Goal: Task Accomplishment & Management: Manage account settings

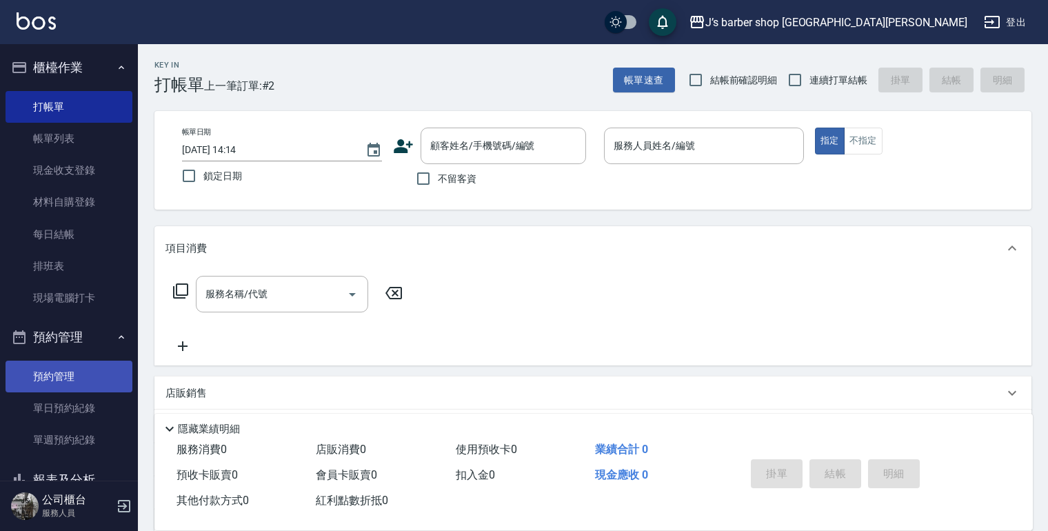
click at [54, 374] on link "預約管理" at bounding box center [69, 377] width 127 height 32
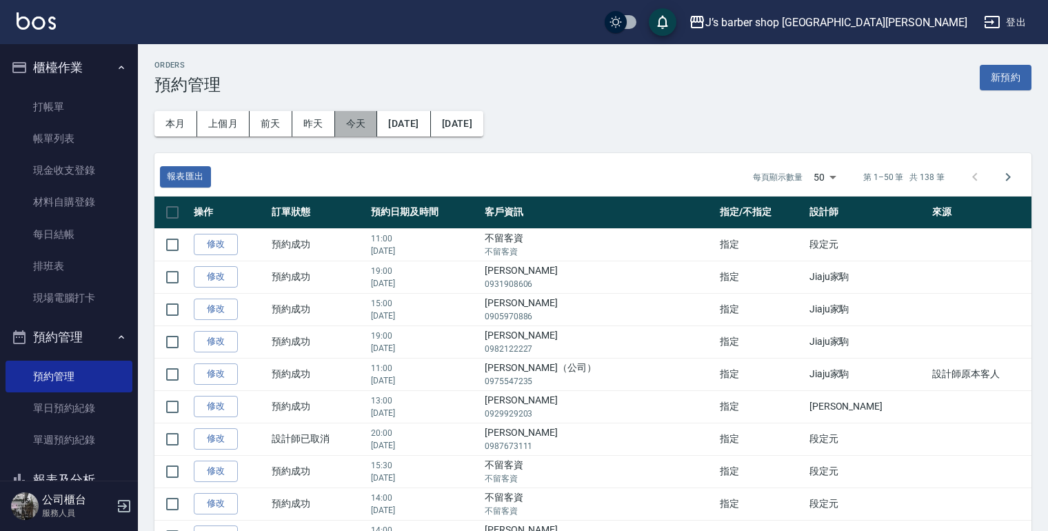
click at [347, 120] on button "今天" at bounding box center [356, 124] width 43 height 26
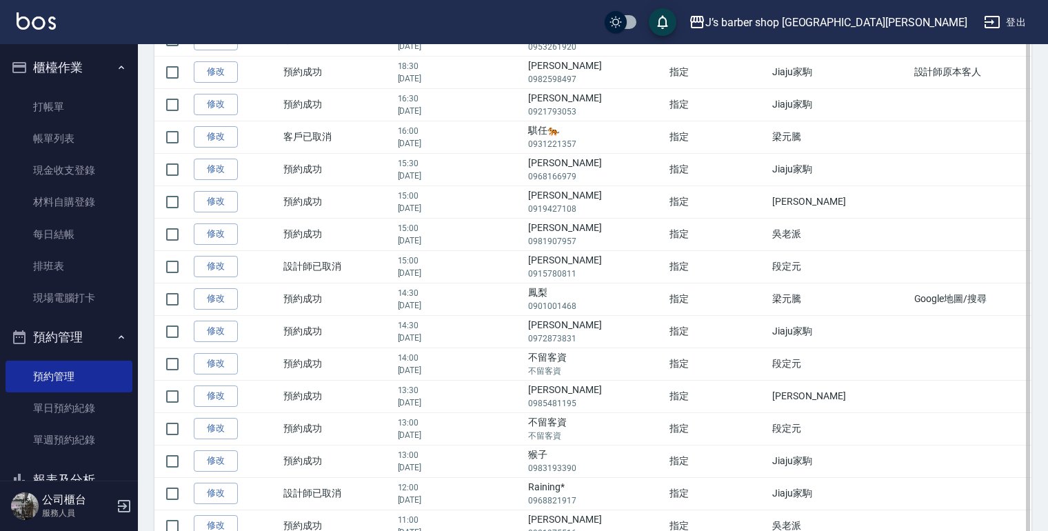
scroll to position [55, 0]
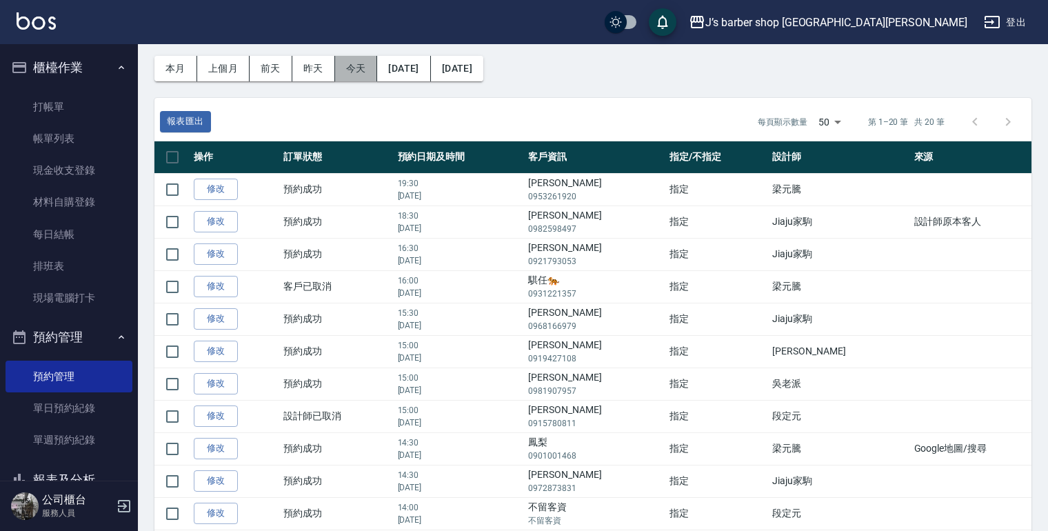
click at [352, 70] on button "今天" at bounding box center [356, 69] width 43 height 26
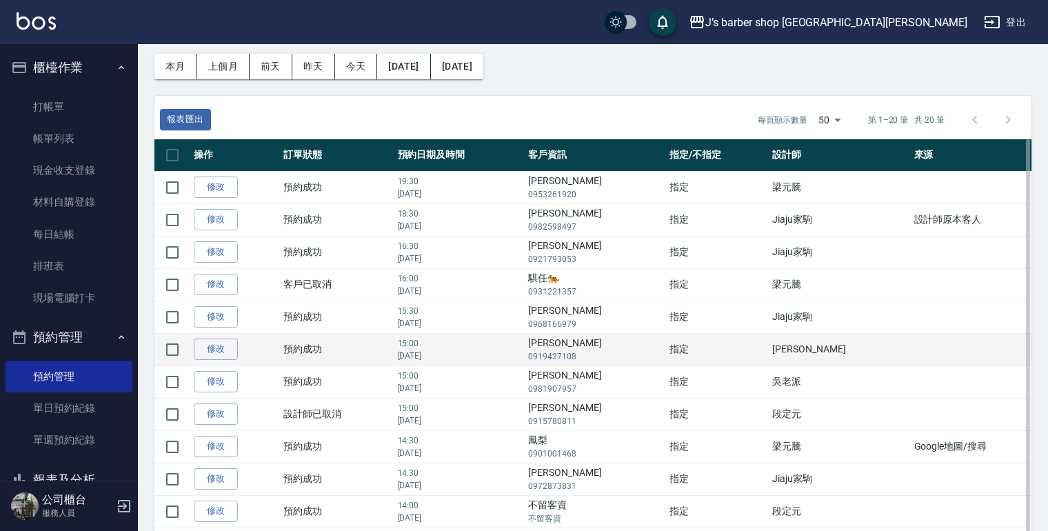
scroll to position [110, 0]
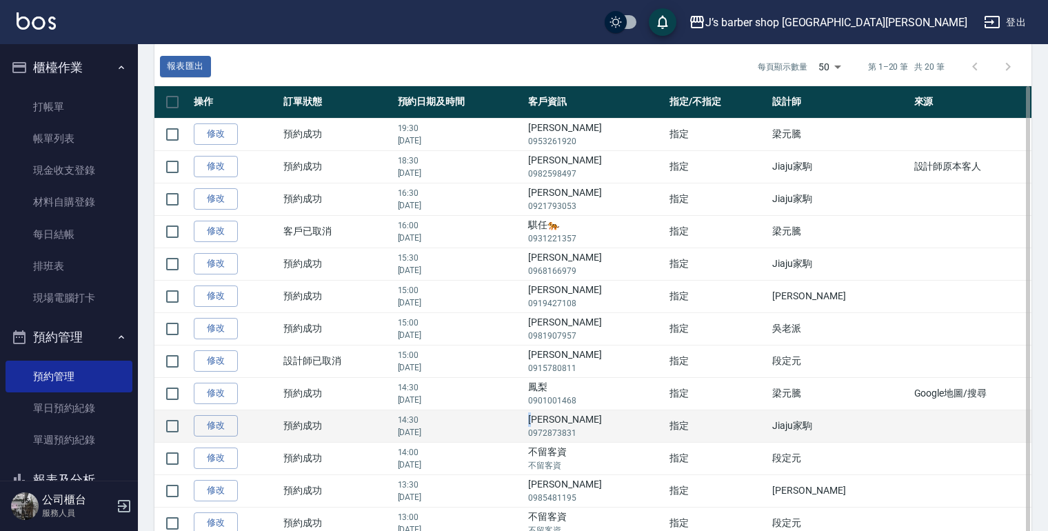
drag, startPoint x: 568, startPoint y: 418, endPoint x: 582, endPoint y: 418, distance: 13.8
click at [582, 418] on td "[PERSON_NAME]0972873831" at bounding box center [595, 426] width 141 height 32
drag, startPoint x: 582, startPoint y: 418, endPoint x: 571, endPoint y: 418, distance: 11.0
copy td "[PERSON_NAME]"
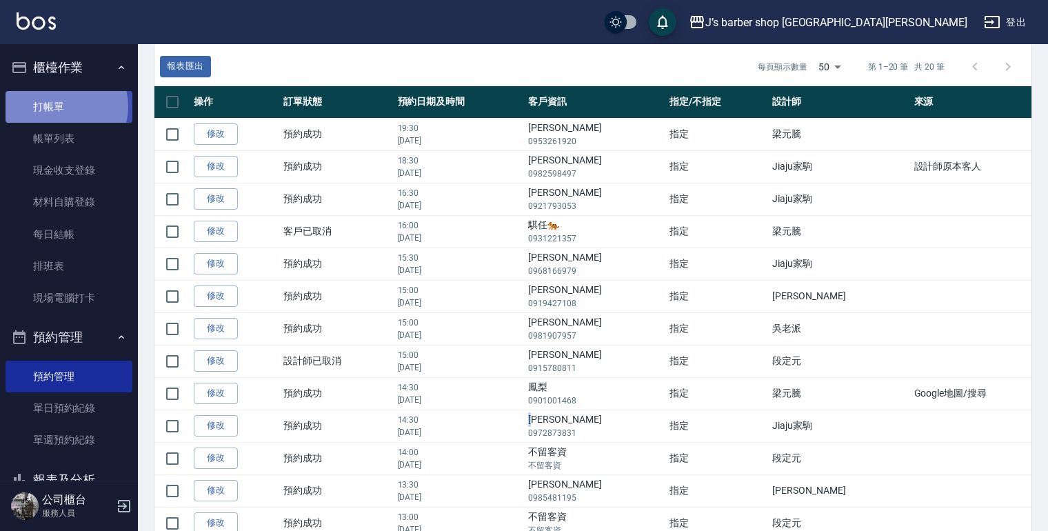
click at [61, 106] on link "打帳單" at bounding box center [69, 107] width 127 height 32
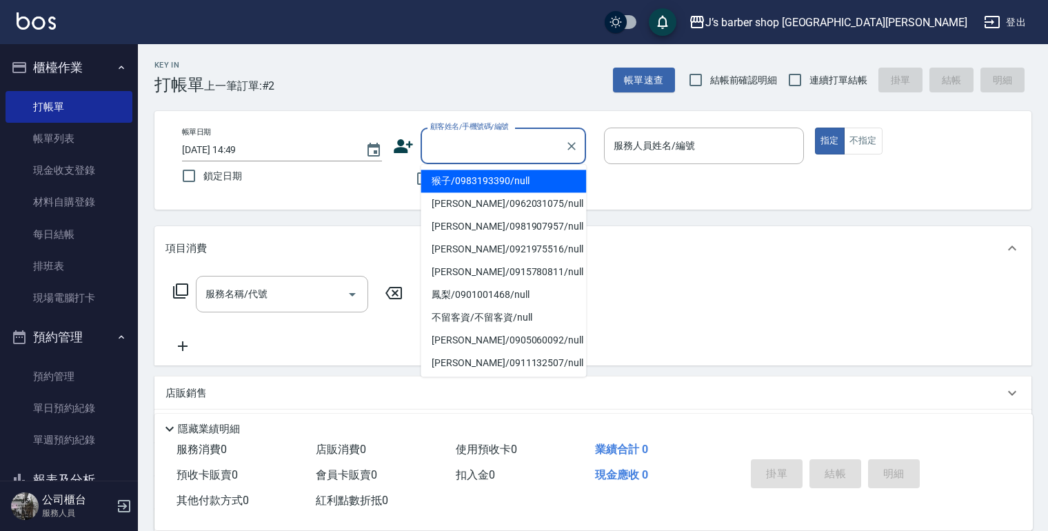
click at [496, 145] on input "顧客姓名/手機號碼/編號" at bounding box center [493, 146] width 132 height 24
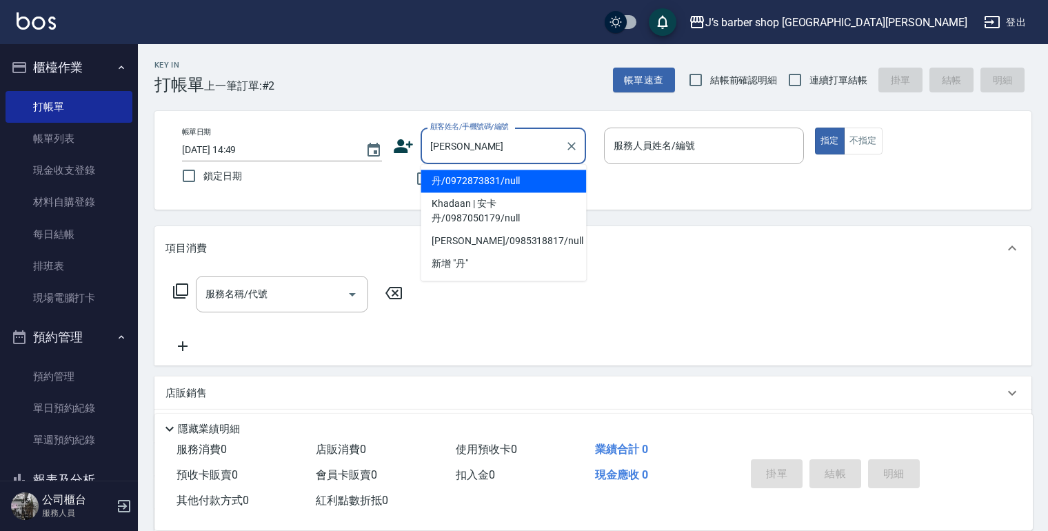
drag, startPoint x: 507, startPoint y: 182, endPoint x: 539, endPoint y: 179, distance: 31.9
click at [508, 183] on li "丹/0972873831/null" at bounding box center [503, 181] width 165 height 23
type input "丹/0972873831/null"
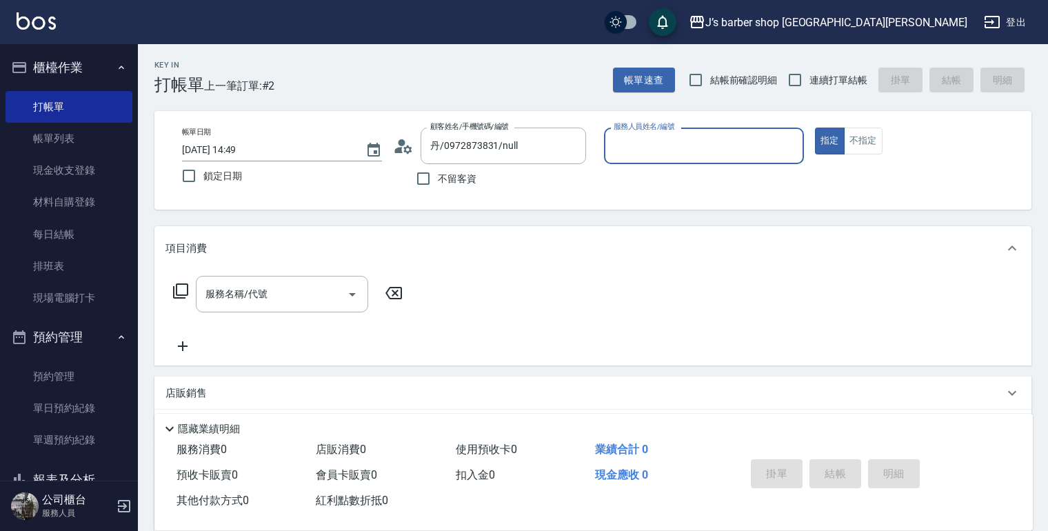
click at [662, 143] on input "服務人員姓名/編號" at bounding box center [704, 146] width 188 height 24
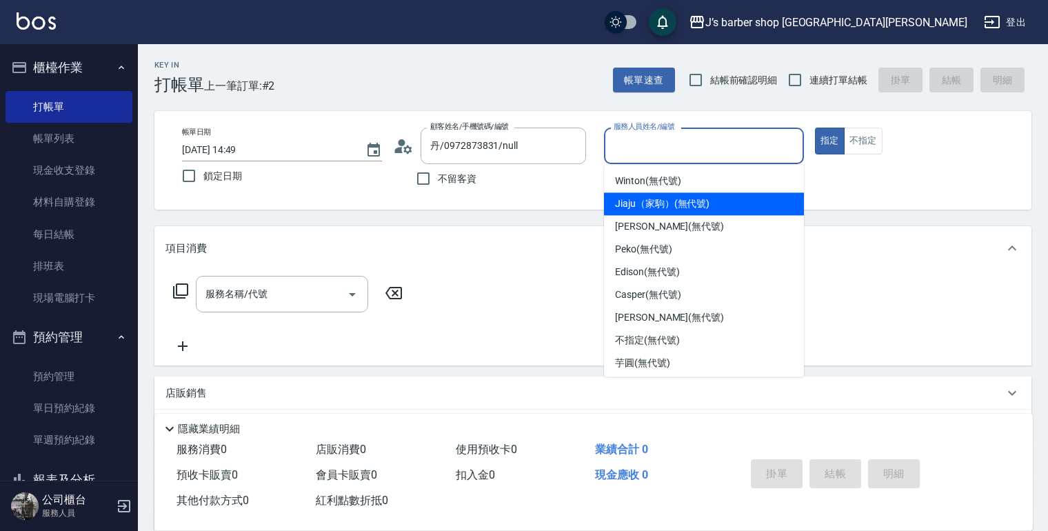
click at [659, 205] on span "Jiaju（家駒） (無代號)" at bounding box center [662, 203] width 94 height 14
type input "Jiaju（家駒）(無代號)"
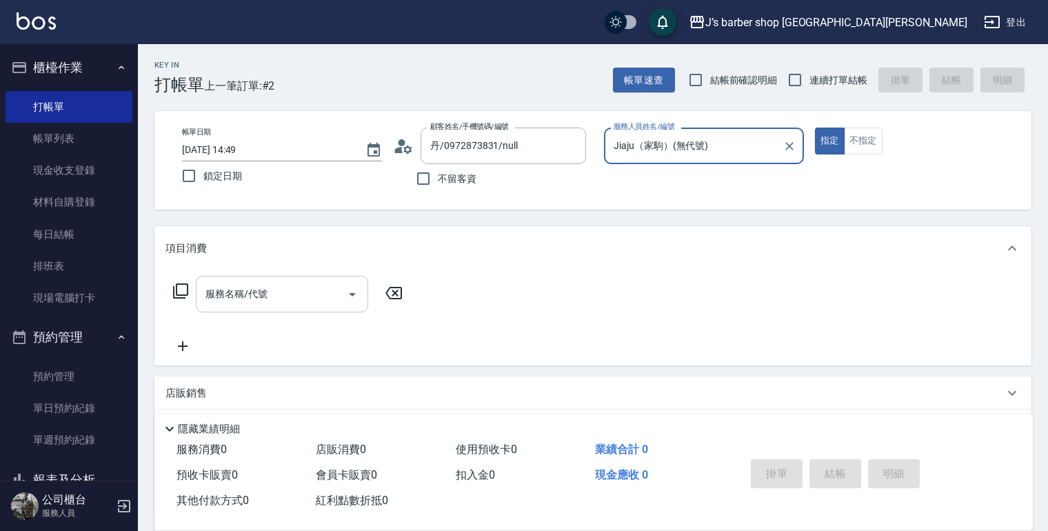
click at [259, 298] on input "服務名稱/代號" at bounding box center [271, 294] width 139 height 24
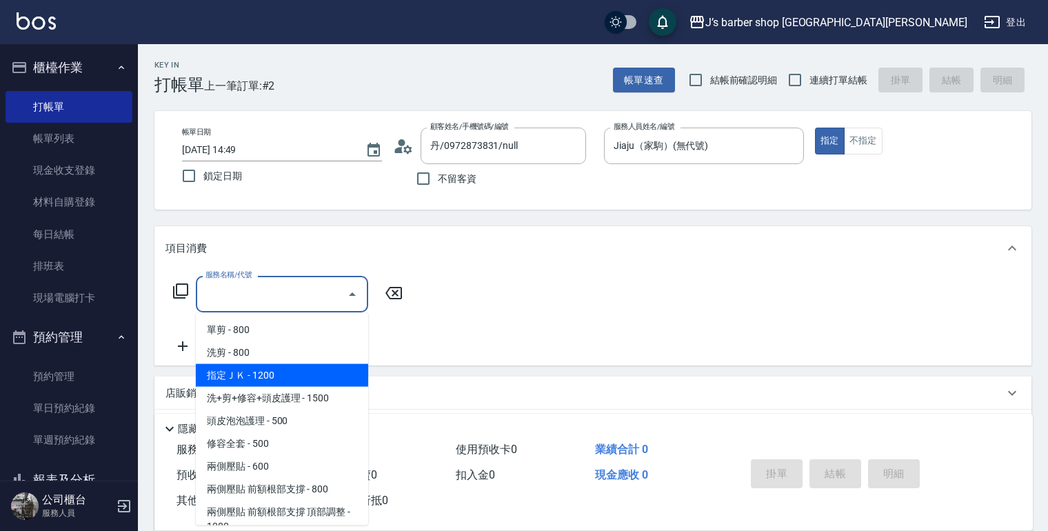
click at [274, 367] on span "指定ＪＫ - 1200" at bounding box center [282, 375] width 172 height 23
type input "指定ＪＫ(102)"
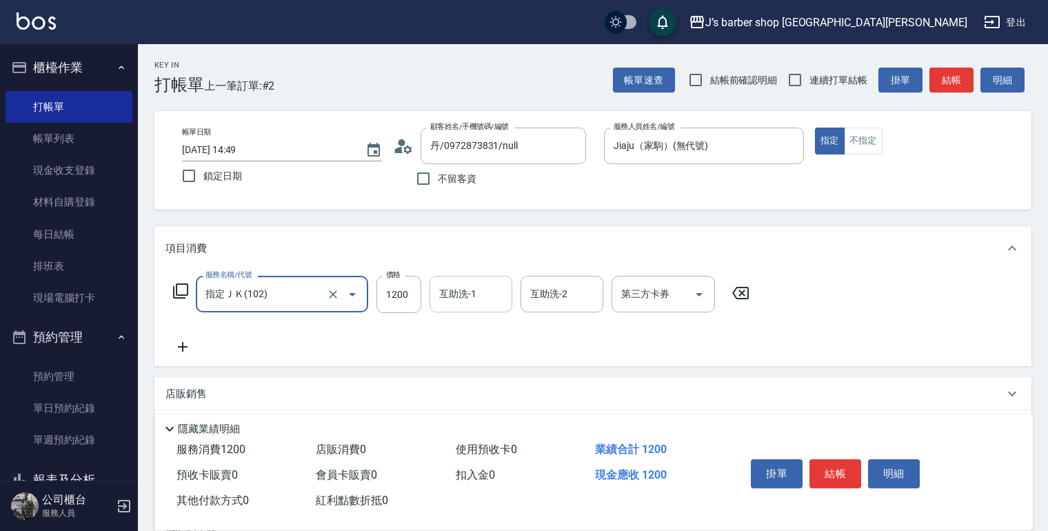
click at [468, 292] on input "互助洗-1" at bounding box center [471, 294] width 70 height 24
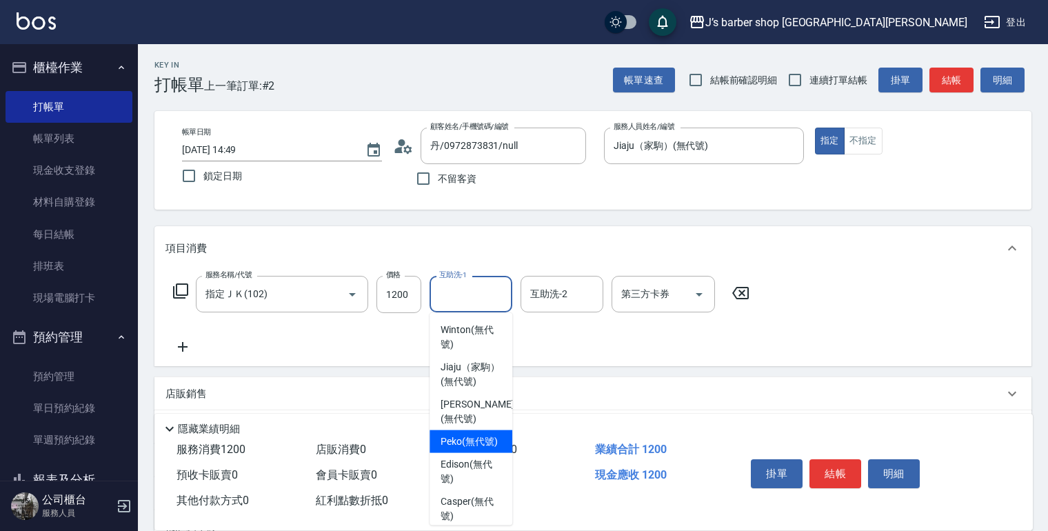
click at [468, 449] on span "Peko (無代號)" at bounding box center [469, 441] width 57 height 14
type input "Peko(無代號)"
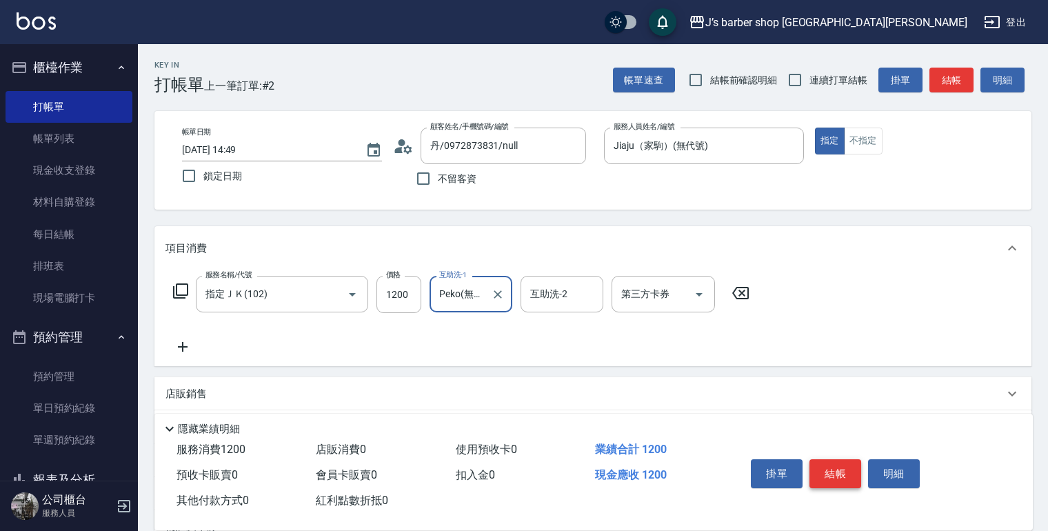
click at [834, 461] on button "結帳" at bounding box center [835, 473] width 52 height 29
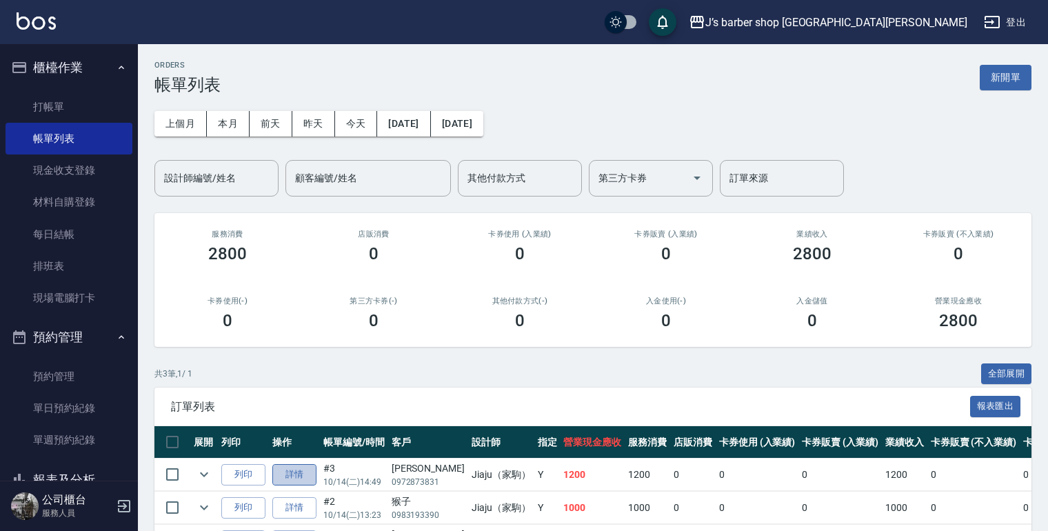
click at [285, 476] on link "詳情" at bounding box center [294, 474] width 44 height 21
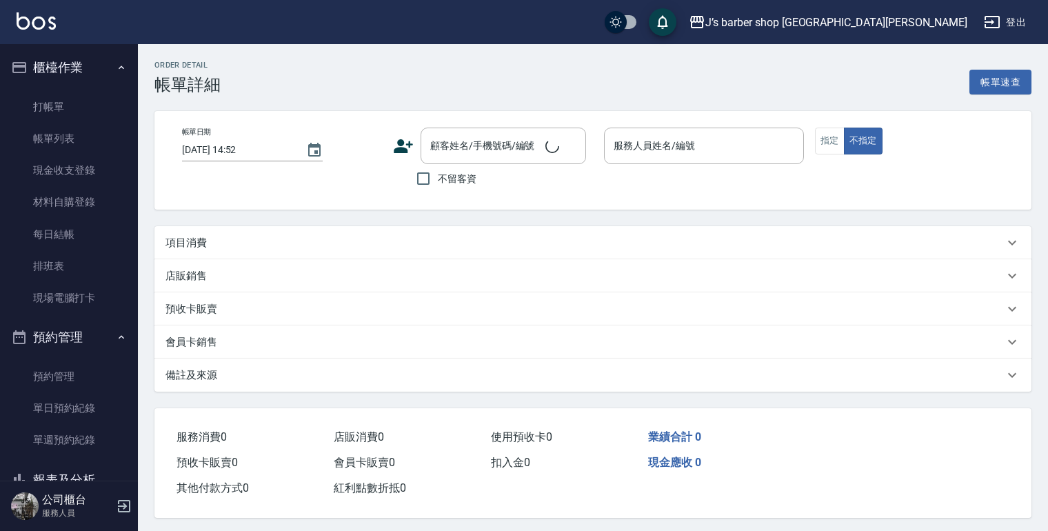
type input "[DATE] 14:49"
type input "Jiaju（家駒）(無代號)"
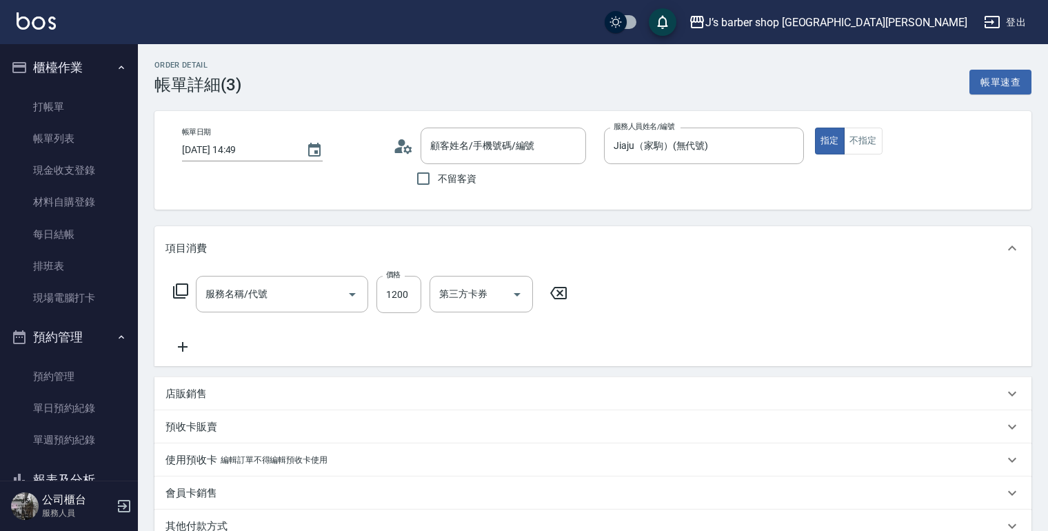
type input "丹/0972873831/null"
type input "指定ＪＫ(102)"
click at [405, 284] on input "1200" at bounding box center [398, 294] width 45 height 37
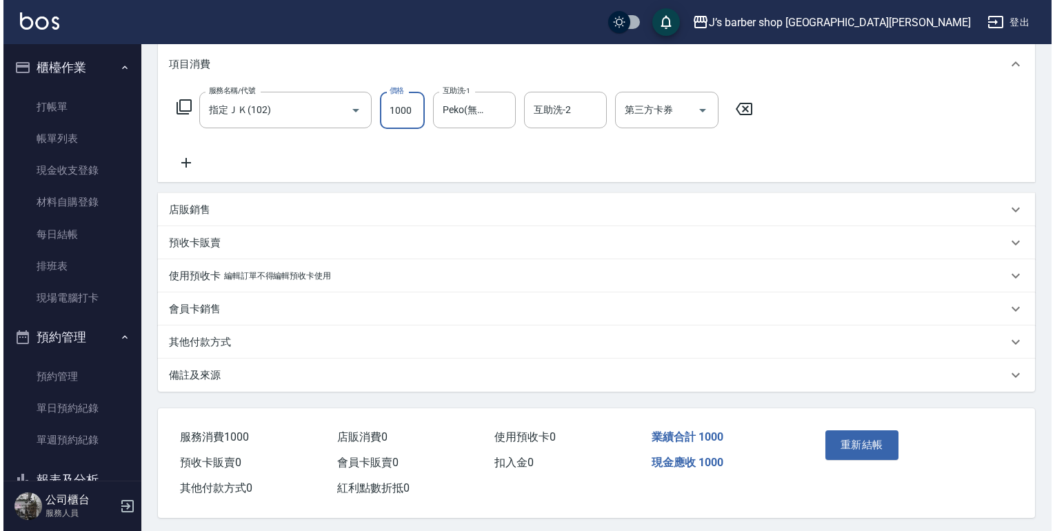
scroll to position [192, 0]
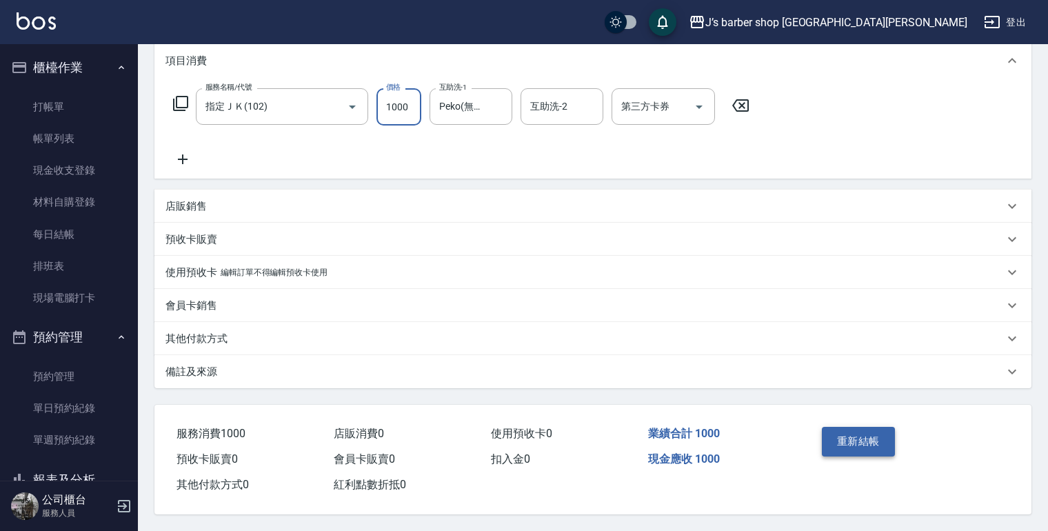
type input "1000"
click at [849, 443] on button "重新結帳" at bounding box center [858, 441] width 73 height 29
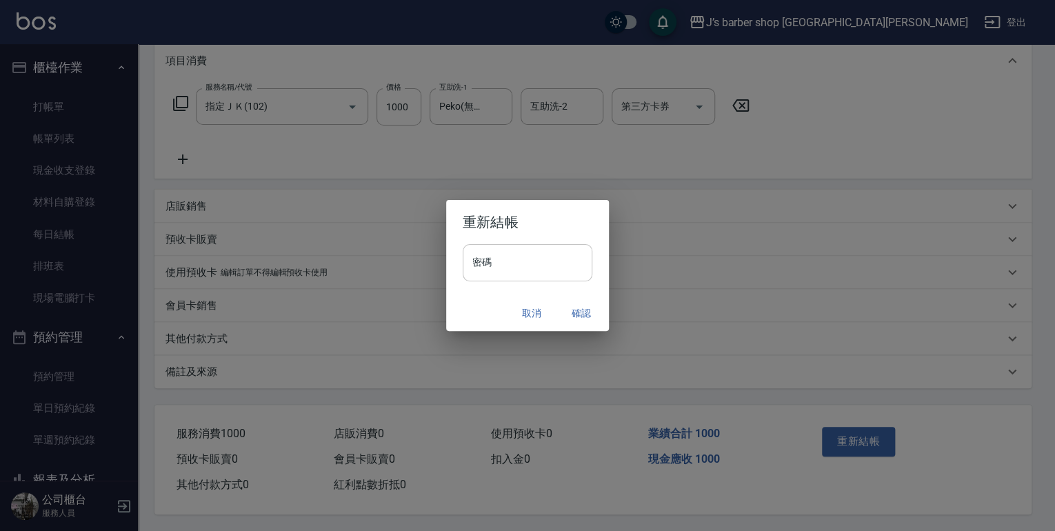
click at [547, 267] on input "密碼" at bounding box center [528, 262] width 130 height 37
type input "****"
click at [576, 312] on button "確認" at bounding box center [581, 314] width 44 height 26
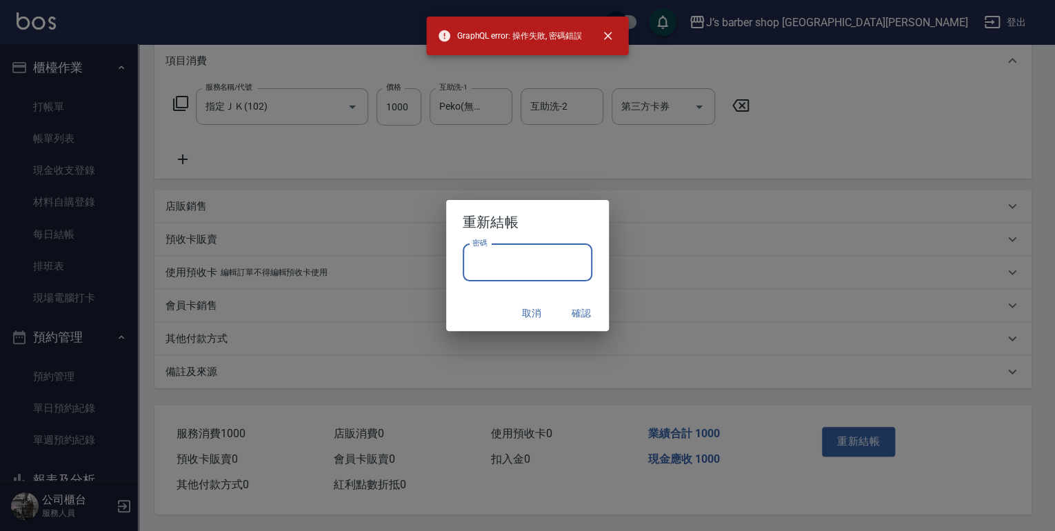
click at [549, 268] on input "密碼" at bounding box center [528, 262] width 130 height 37
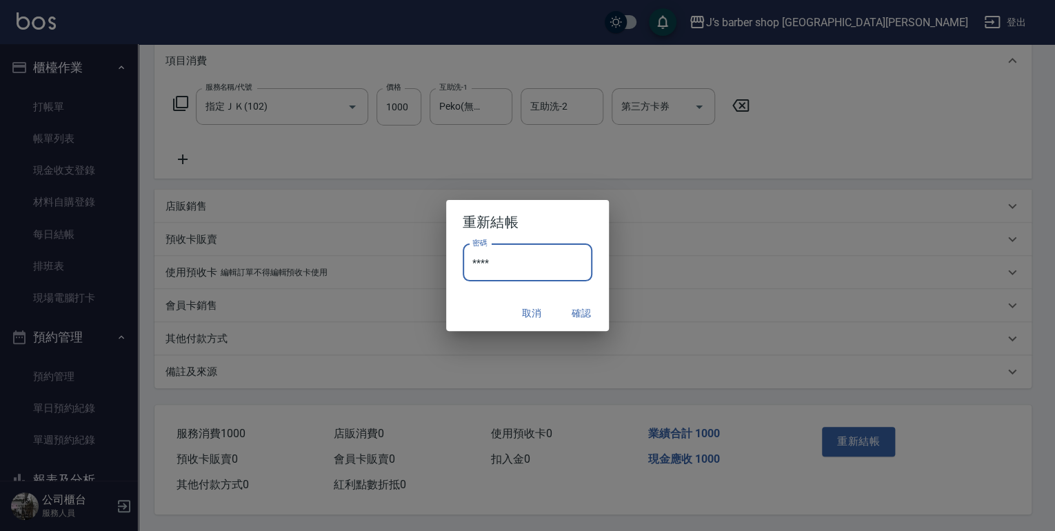
type input "****"
click at [574, 306] on button "確認" at bounding box center [581, 314] width 44 height 26
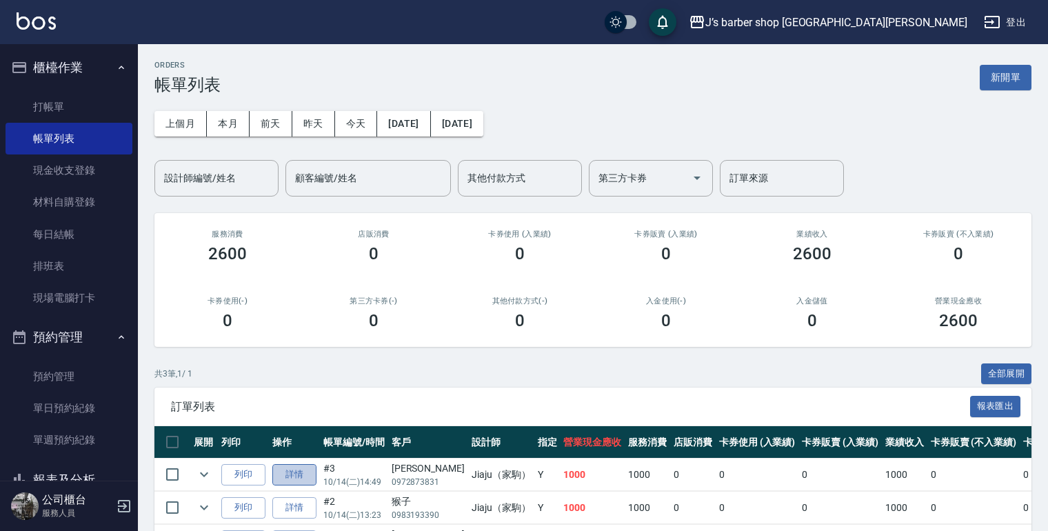
click at [286, 469] on link "詳情" at bounding box center [294, 474] width 44 height 21
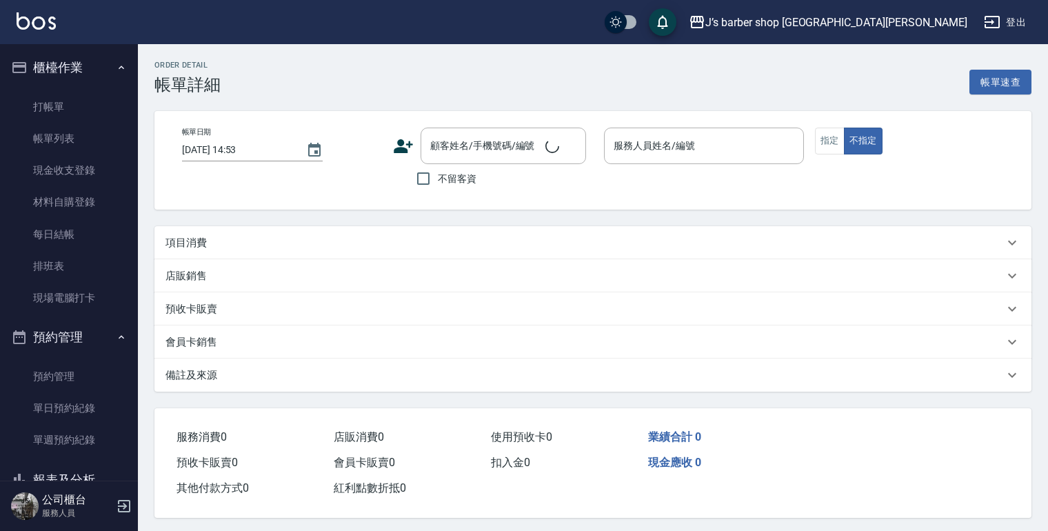
type input "[DATE] 14:49"
type input "Jiaju（家駒）(無代號)"
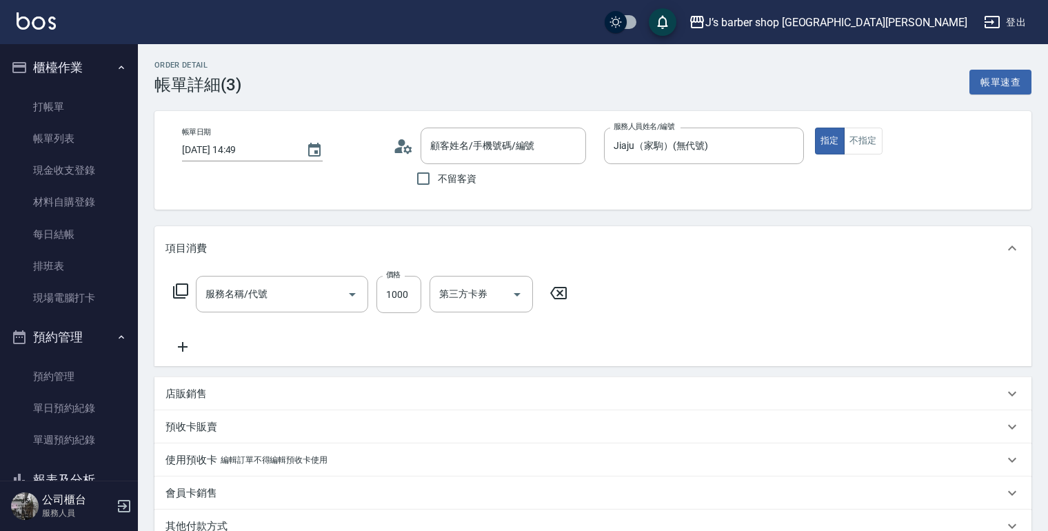
type input "丹/0972873831/null"
type input "指定ＪＫ(102)"
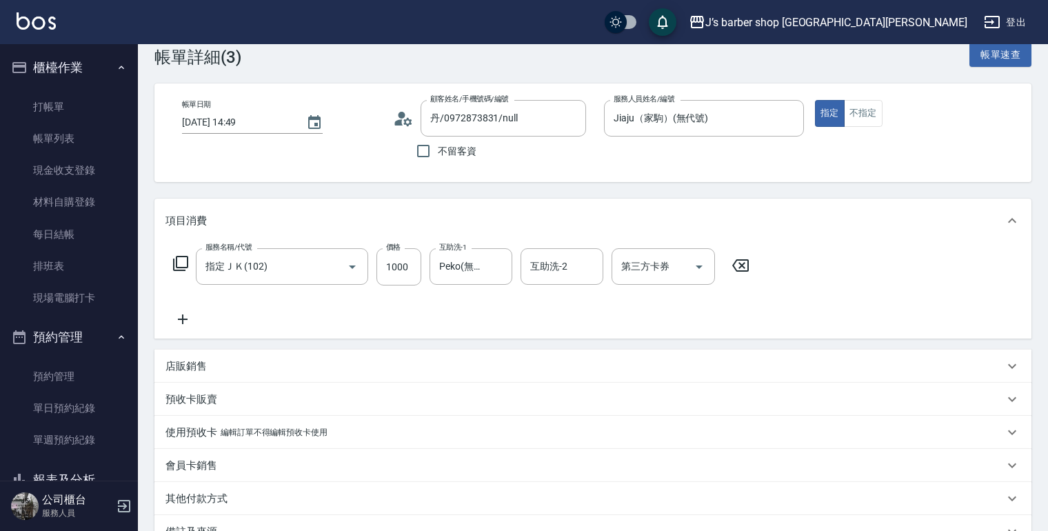
scroll to position [27, 0]
click at [407, 265] on input "1000" at bounding box center [398, 267] width 45 height 37
type input "800"
click at [842, 247] on div "服務名稱/代號 指定ＪＫ(102) 服務名稱/代號 價格 800 價格 互助洗-1 Peko(無代號) 互助洗-1 互助洗-2 互助洗-2 第三方卡券 第三方…" at bounding box center [592, 291] width 877 height 96
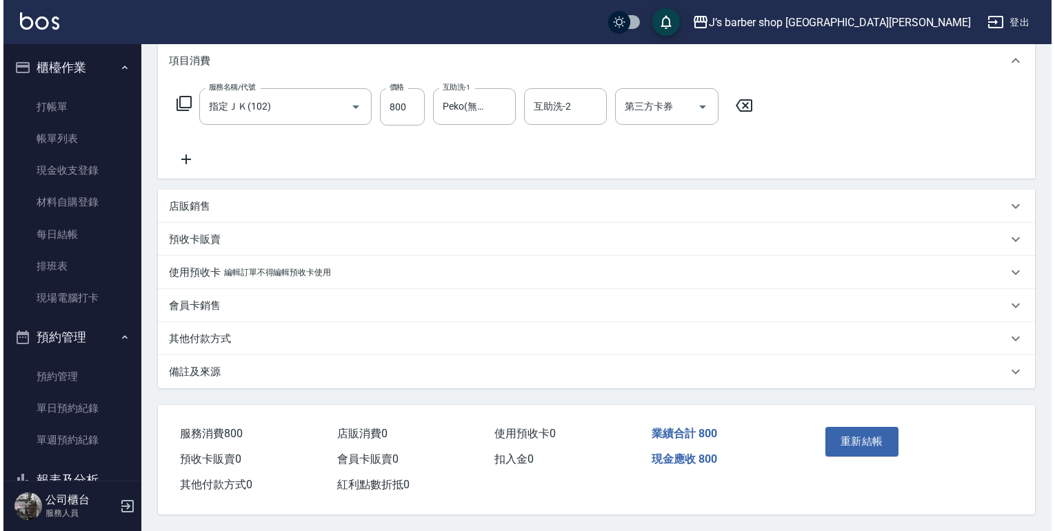
scroll to position [192, 0]
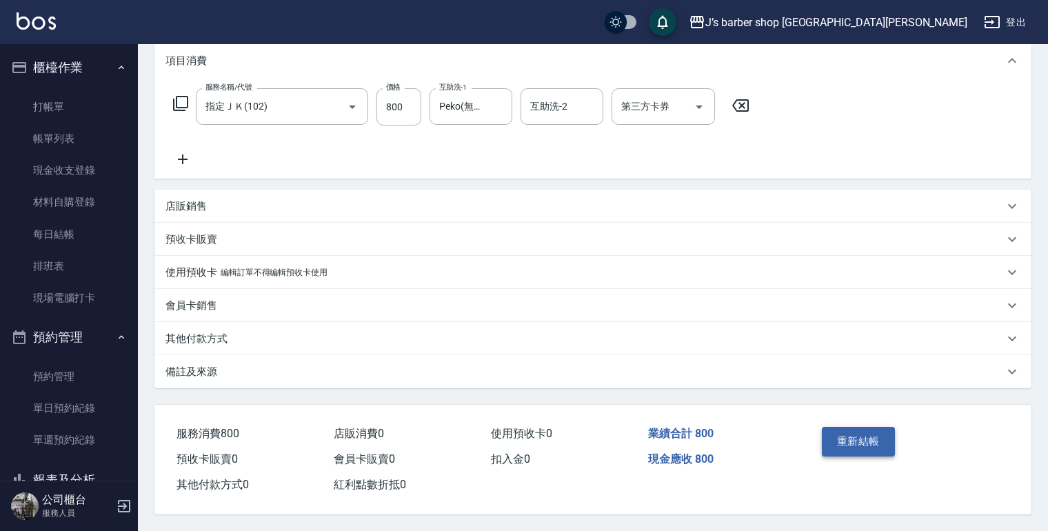
click at [836, 436] on button "重新結帳" at bounding box center [858, 441] width 73 height 29
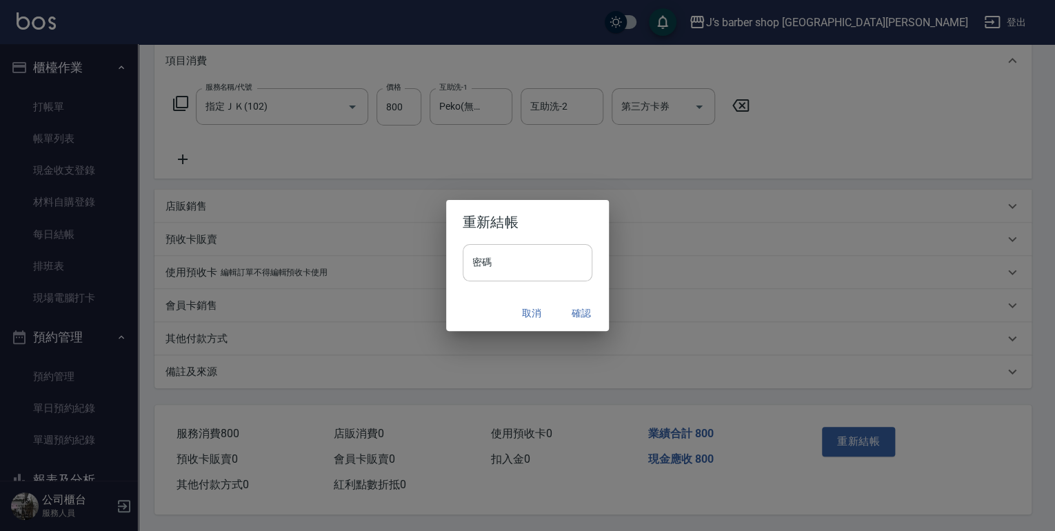
click at [507, 253] on input "密碼" at bounding box center [528, 262] width 130 height 37
type input "****"
click at [577, 315] on button "確認" at bounding box center [581, 314] width 44 height 26
